Goal: Contribute content: Contribute content

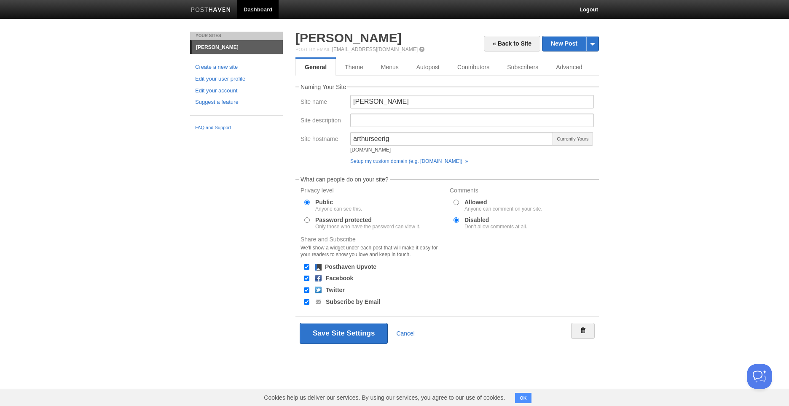
click at [206, 10] on img at bounding box center [211, 10] width 40 height 6
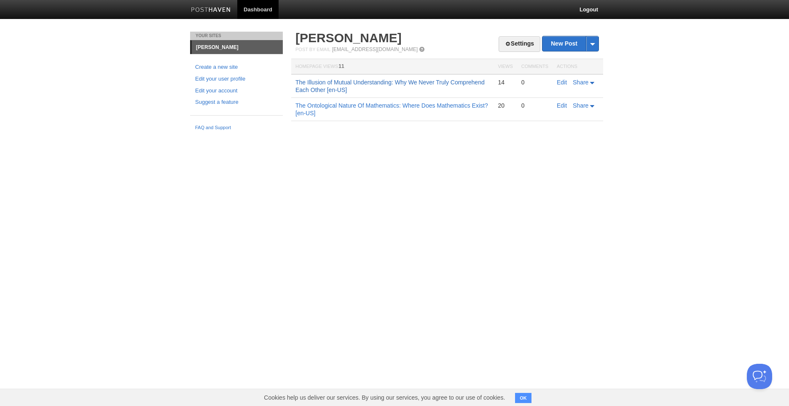
click at [402, 82] on link "The Illusion of Mutual Understanding: Why We Never Truly Comprehend Each Other …" at bounding box center [390, 86] width 189 height 14
click at [564, 40] on link "New Post" at bounding box center [571, 43] width 56 height 15
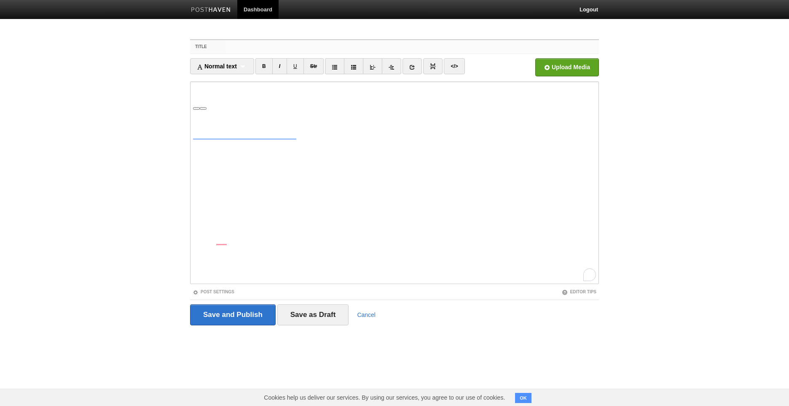
click at [383, 43] on input "Title" at bounding box center [411, 46] width 375 height 13
paste input "When Language Breaks: On the Danger of Malformed Questions"
type input "When Language Breaks: On the Danger of Malformed Questions [en-US]"
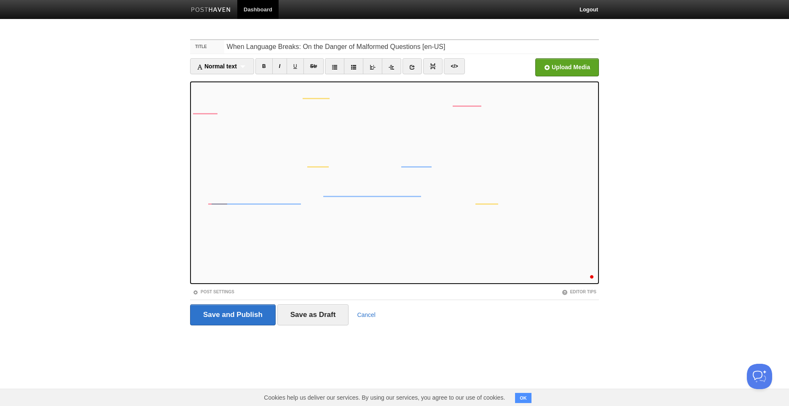
scroll to position [480, 0]
